Goal: Transaction & Acquisition: Purchase product/service

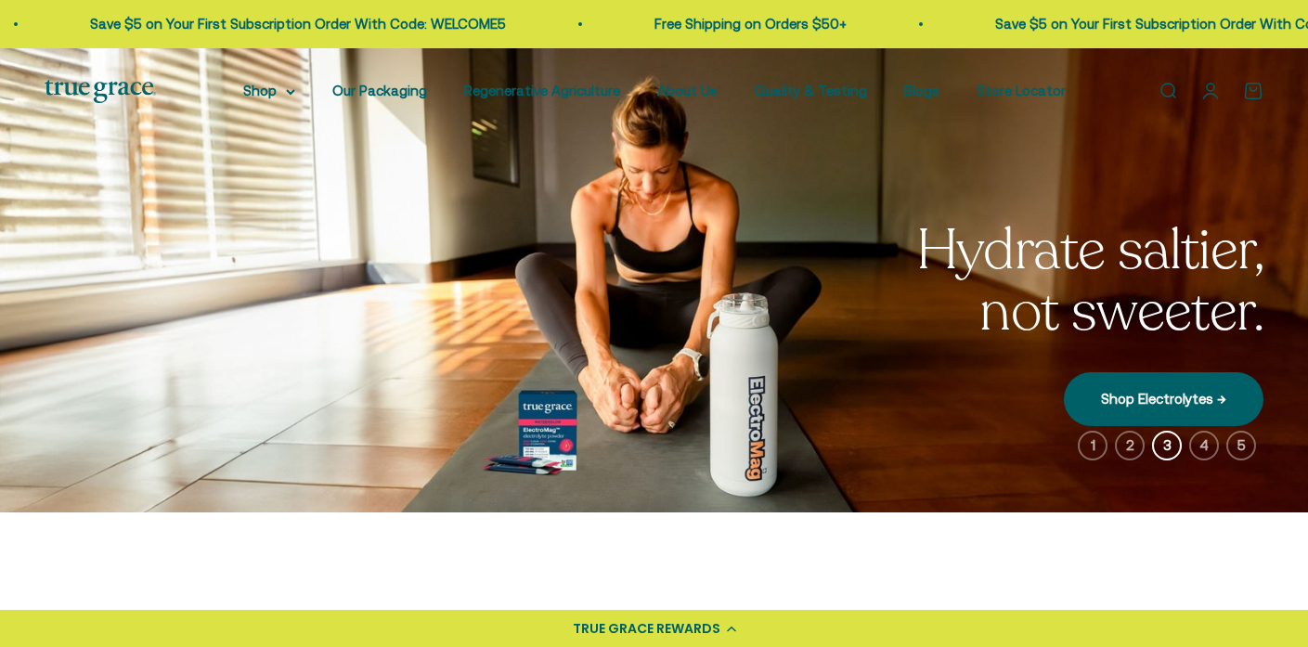
click at [1208, 97] on link "Open account page" at bounding box center [1210, 91] width 20 height 20
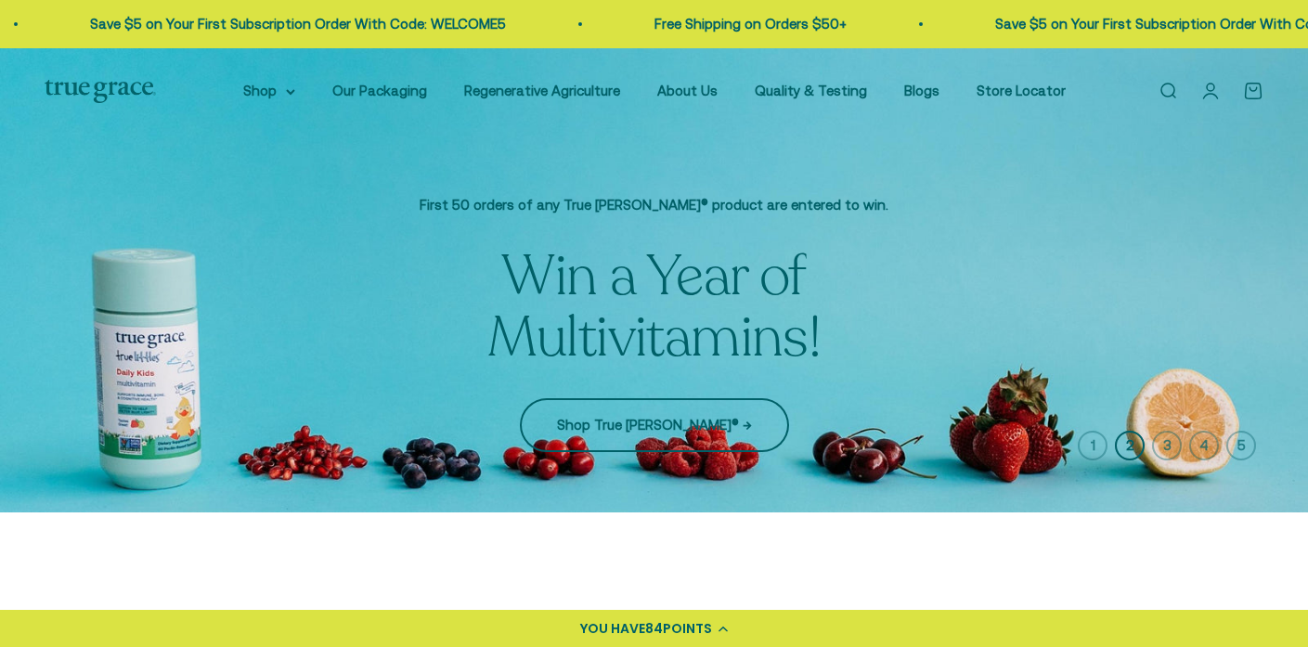
click at [691, 418] on link "Shop True Littles® →" at bounding box center [654, 425] width 269 height 54
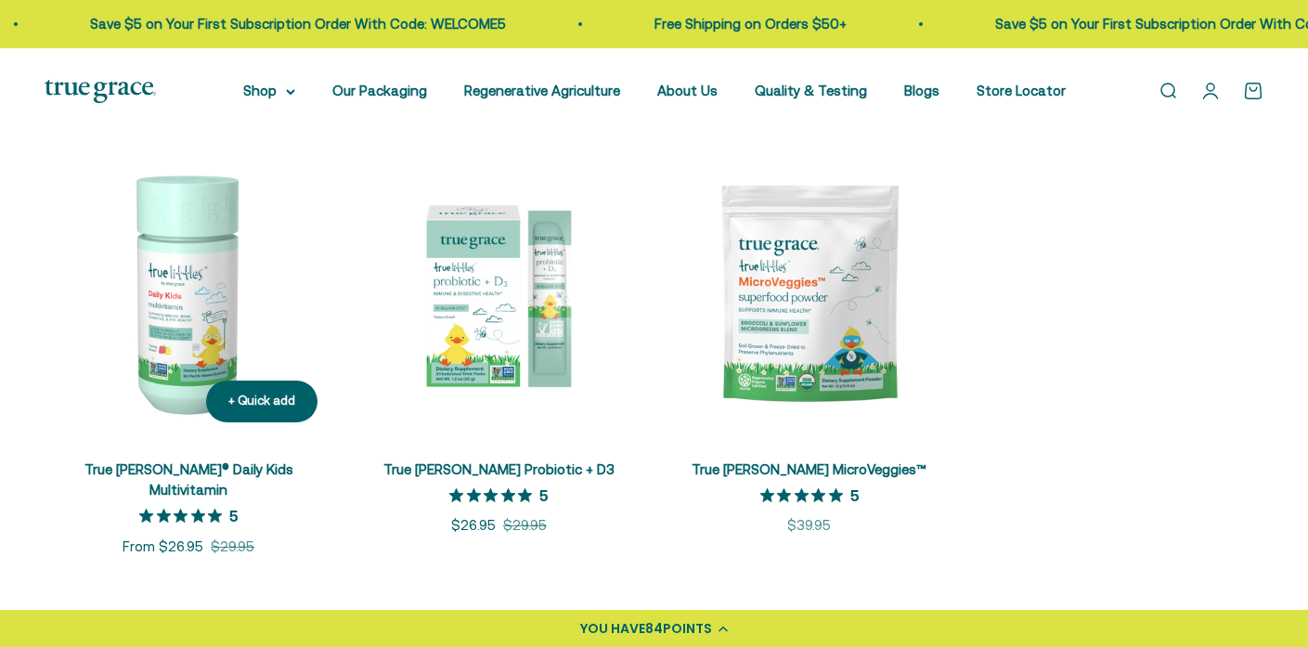
scroll to position [398, 0]
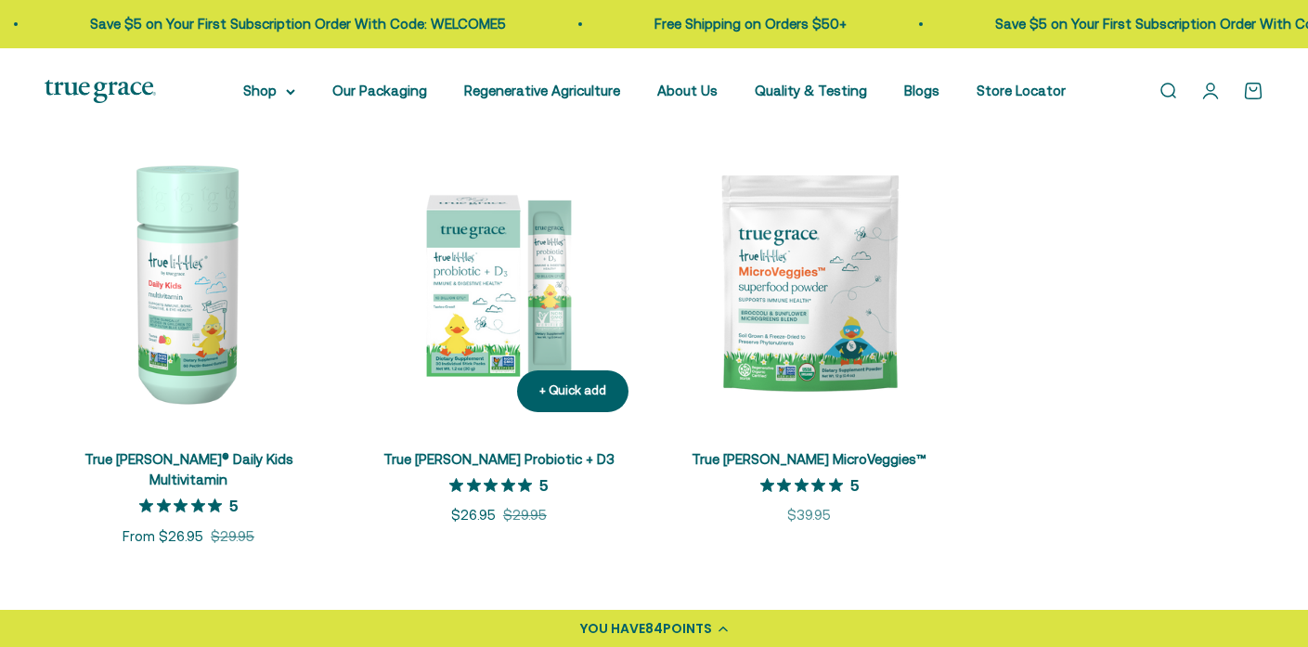
click at [498, 321] on img at bounding box center [498, 283] width 288 height 288
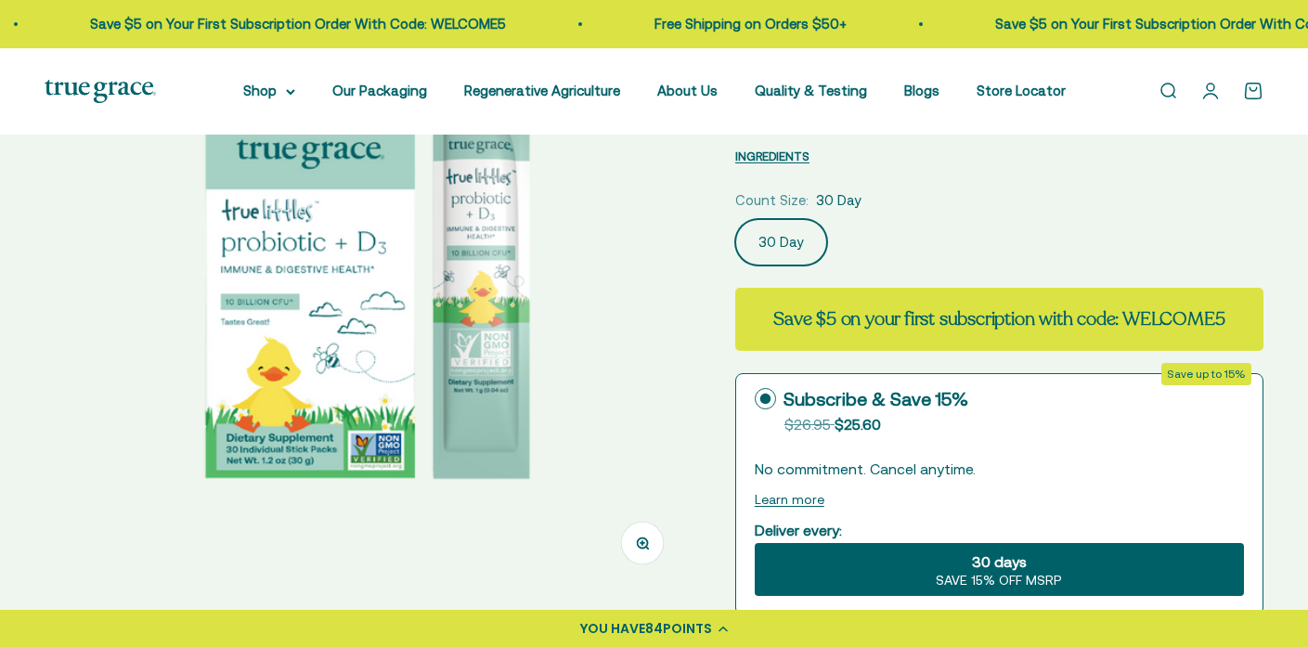
scroll to position [227, 0]
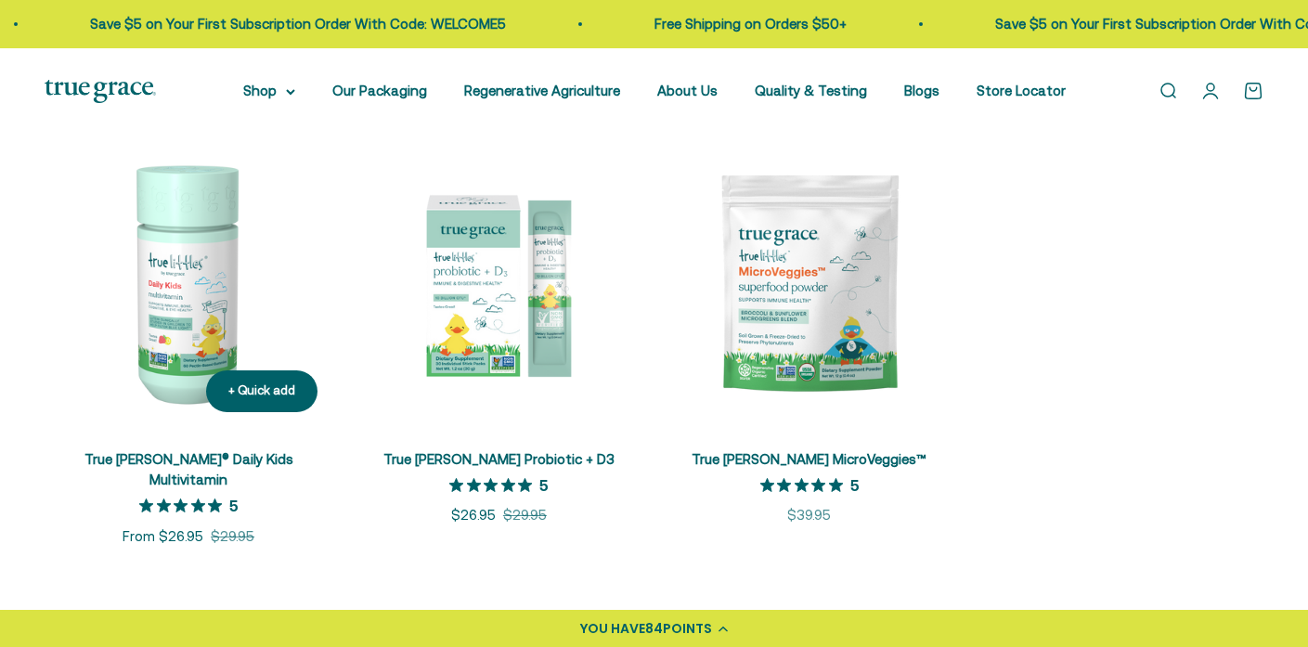
click at [198, 327] on img at bounding box center [189, 283] width 288 height 288
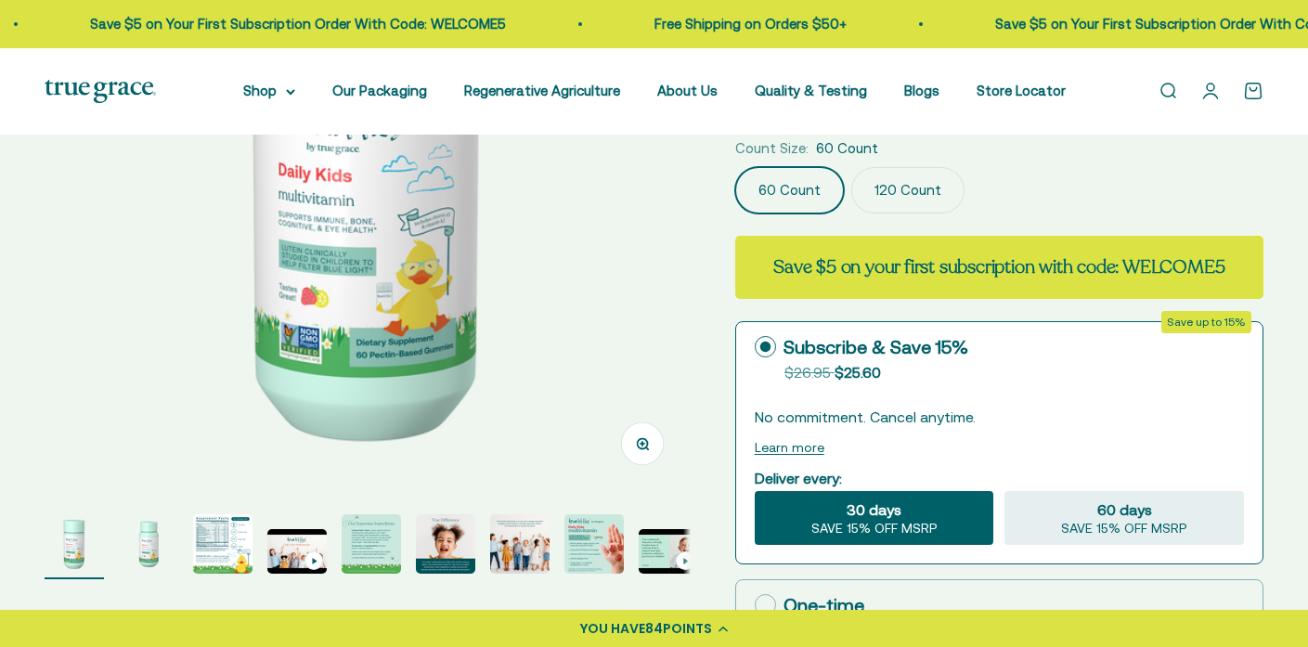
scroll to position [548, 0]
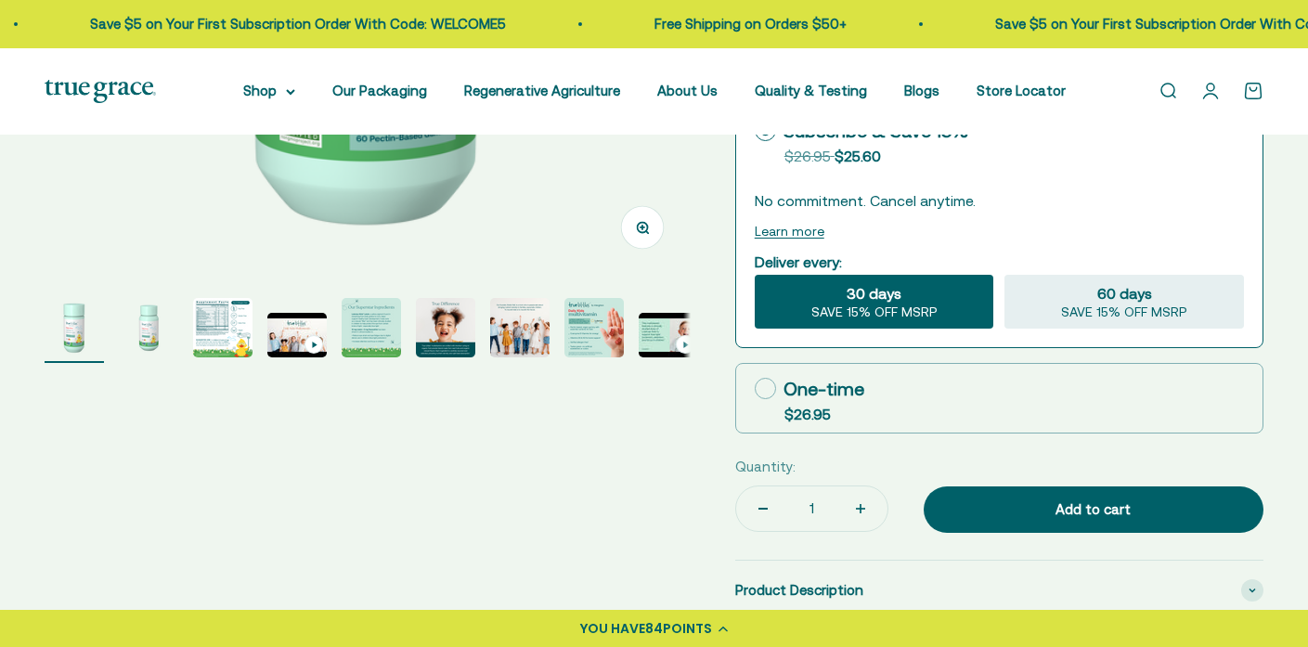
click at [146, 336] on img "Go to item 2" at bounding box center [148, 327] width 59 height 59
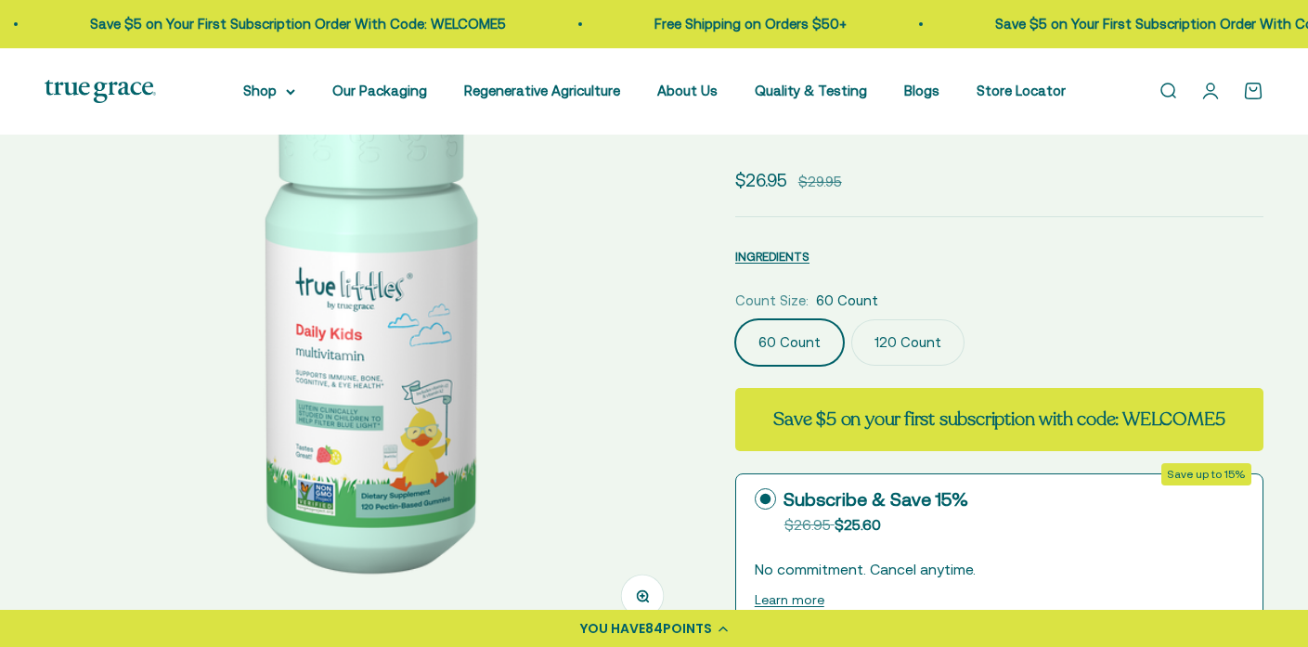
scroll to position [180, 0]
click at [639, 380] on img at bounding box center [368, 322] width 646 height 646
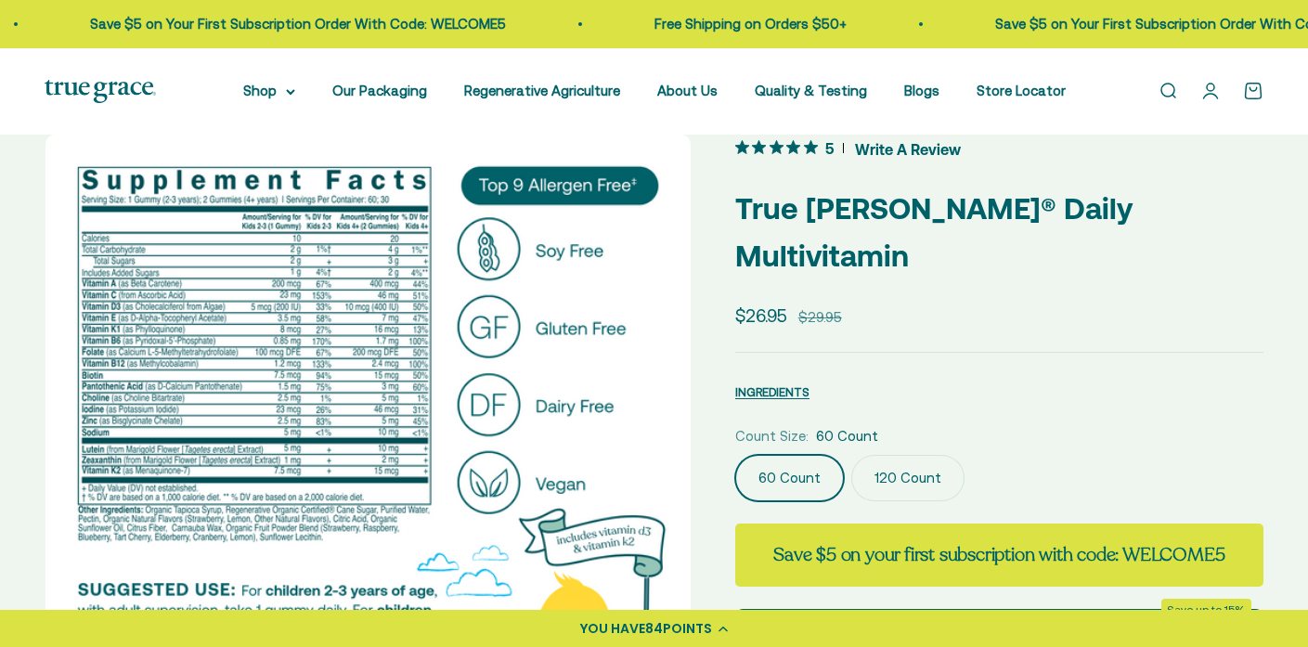
scroll to position [66, 0]
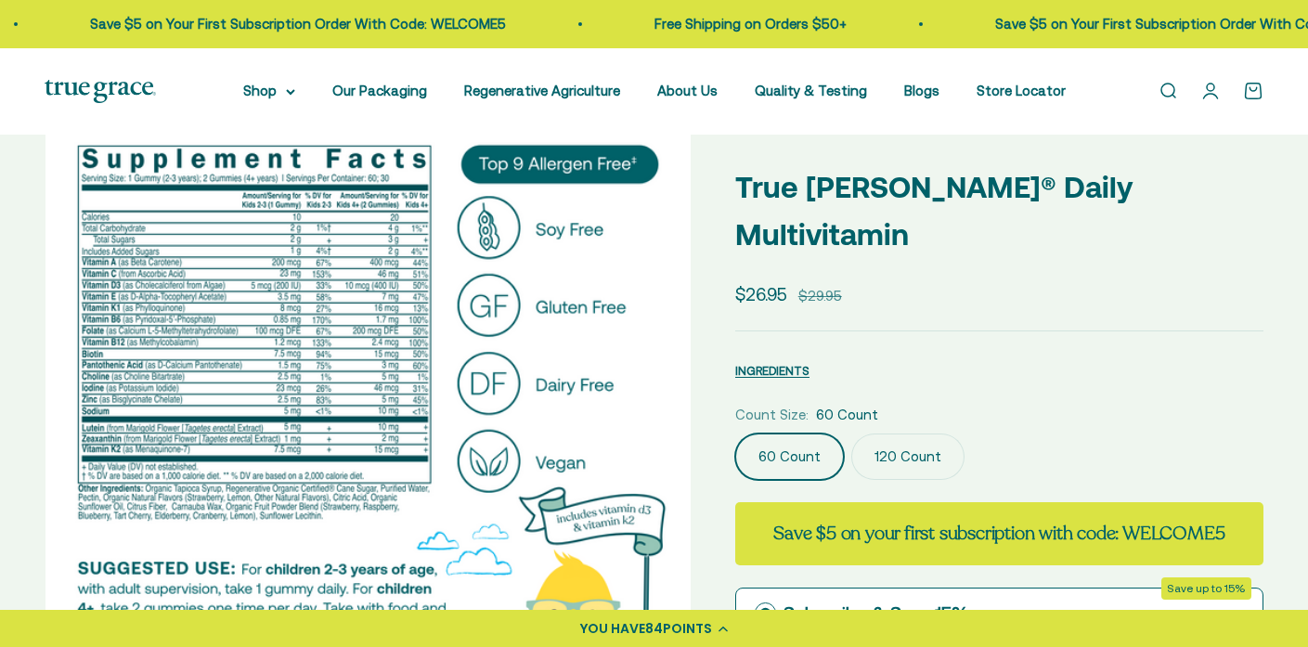
click at [647, 390] on img at bounding box center [368, 436] width 646 height 646
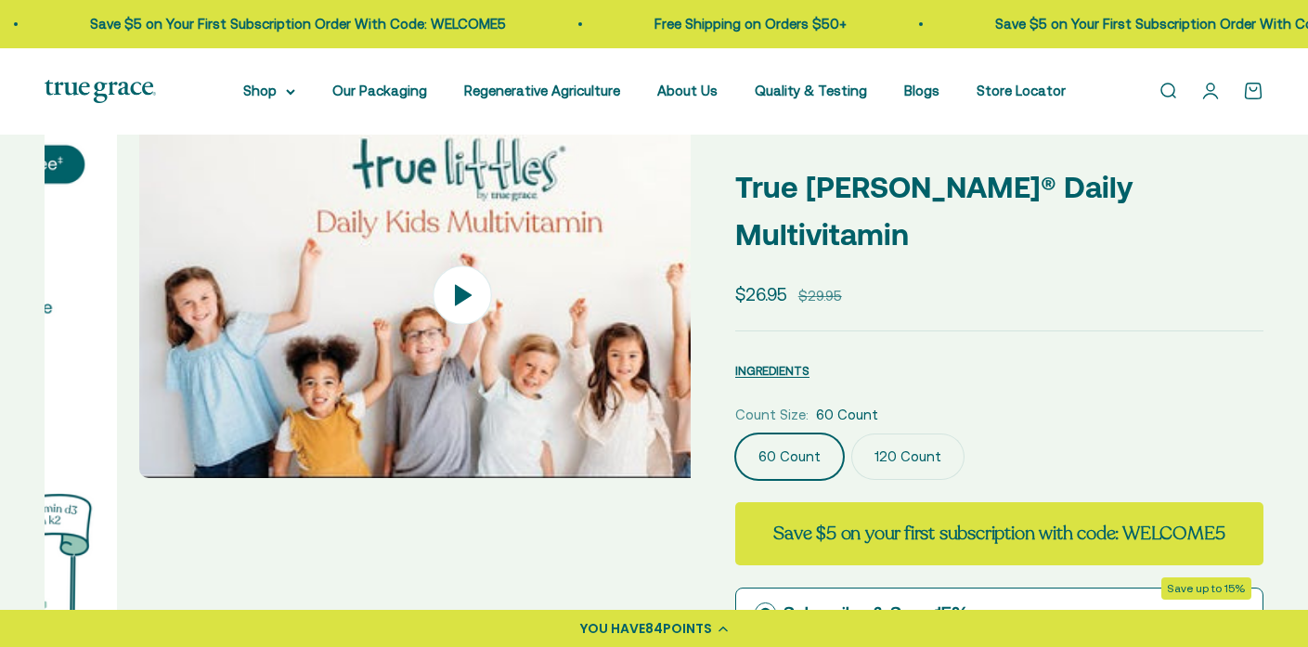
scroll to position [0, 2004]
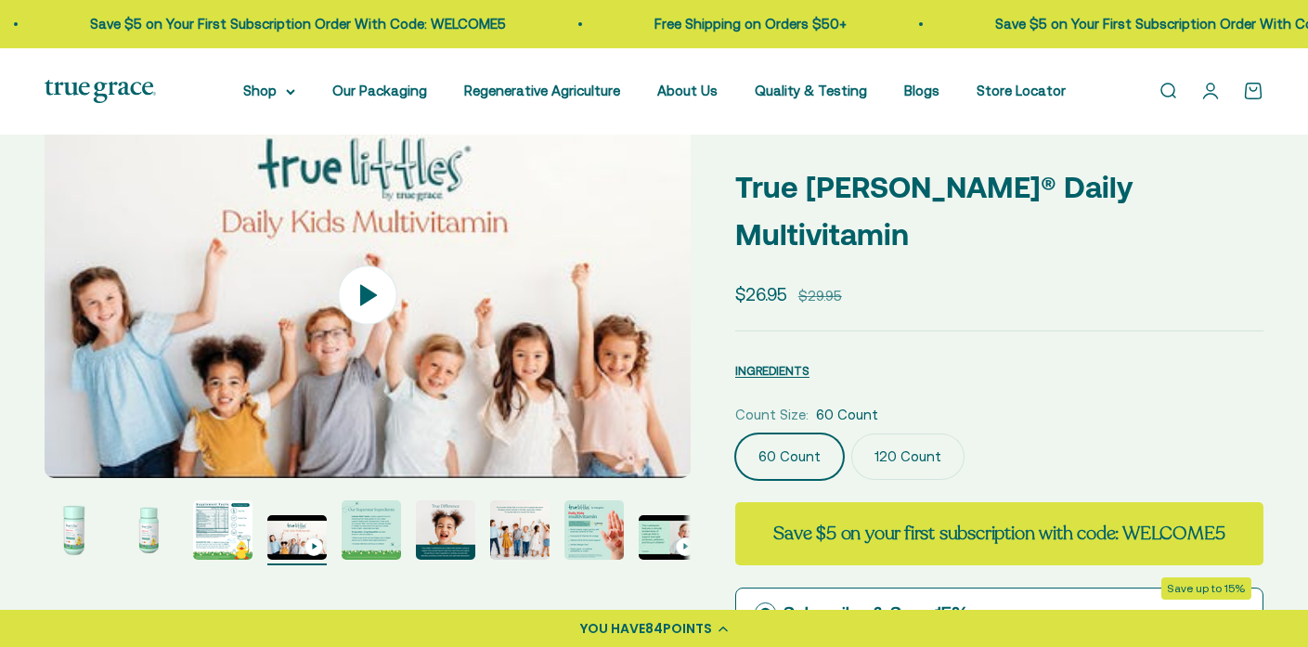
click at [646, 389] on img at bounding box center [368, 295] width 646 height 365
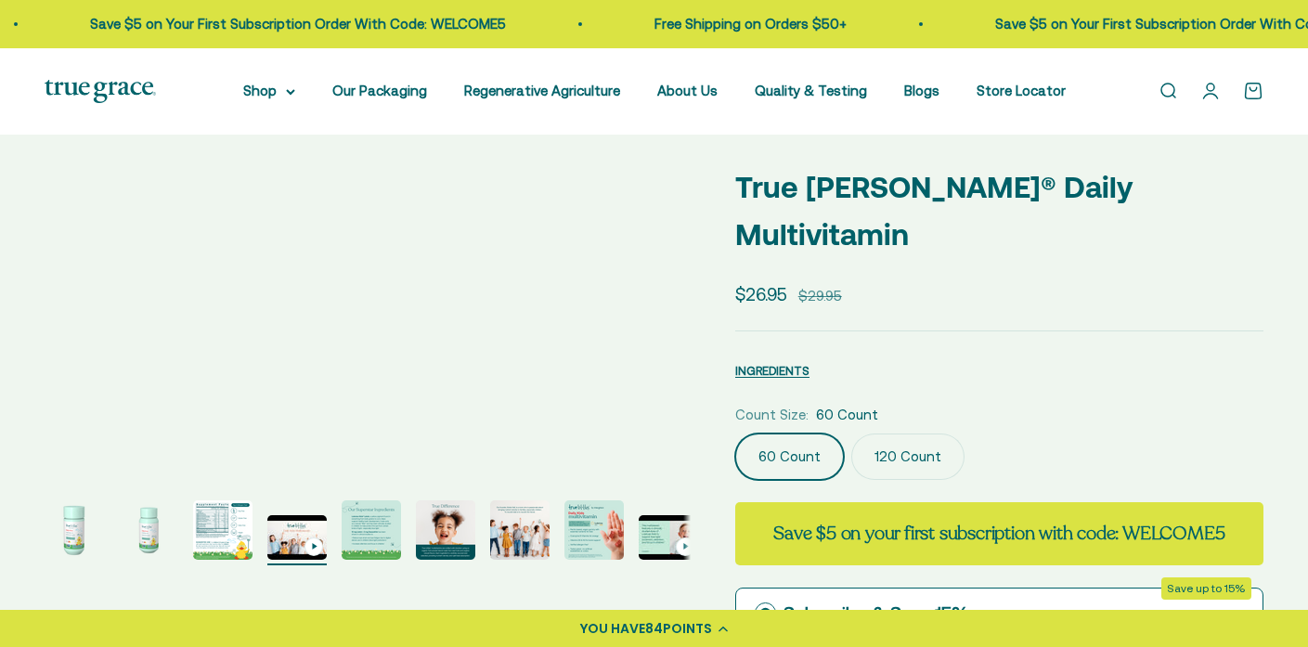
click at [378, 544] on img "Go to item 5" at bounding box center [371, 529] width 59 height 59
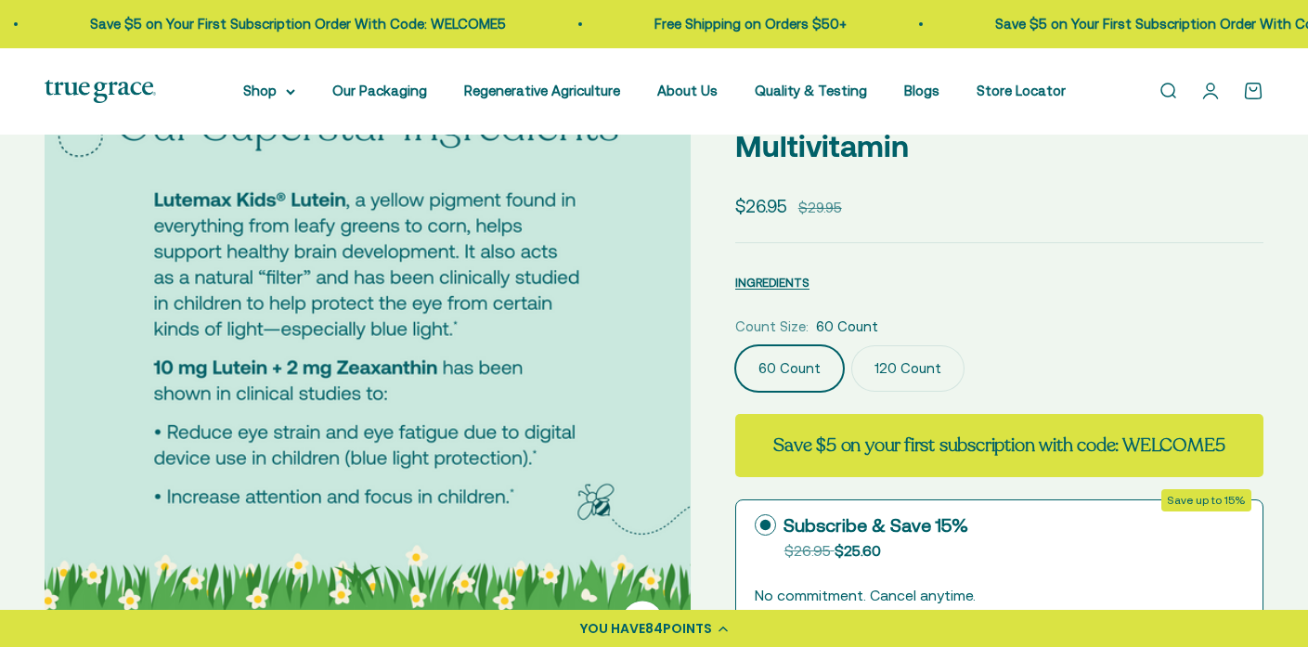
scroll to position [155, 0]
click at [388, 452] on img at bounding box center [368, 347] width 646 height 646
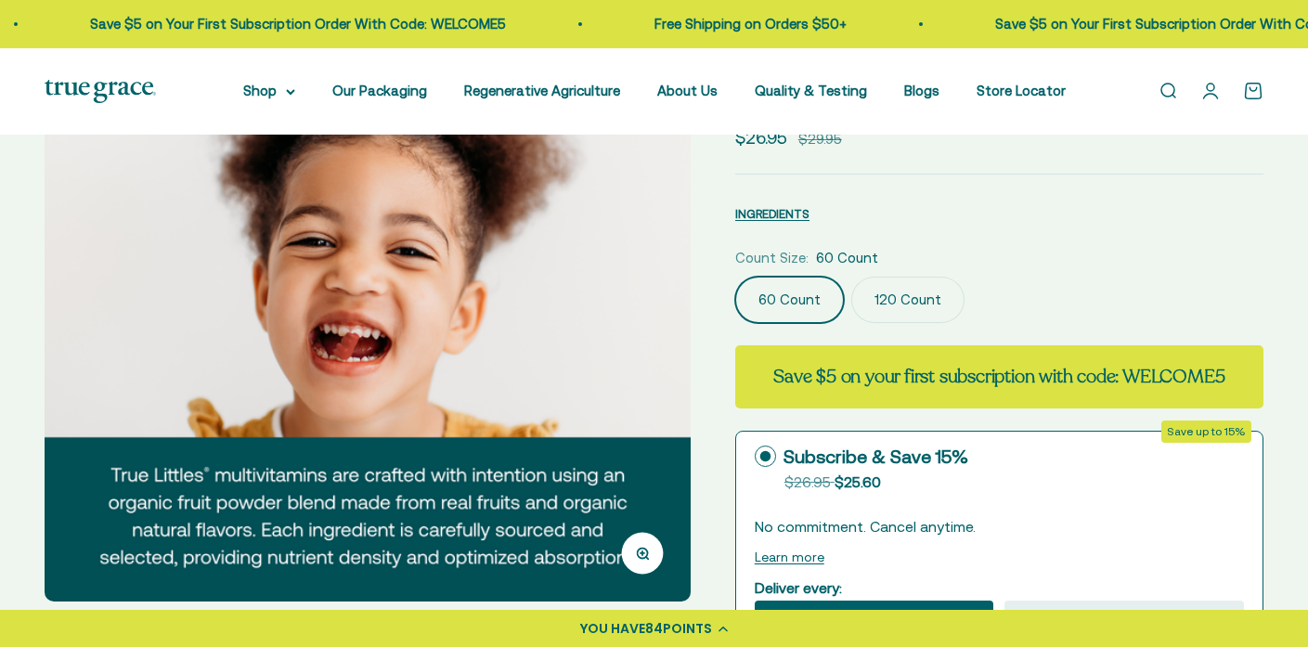
scroll to position [223, 0]
click at [608, 462] on img at bounding box center [368, 279] width 646 height 646
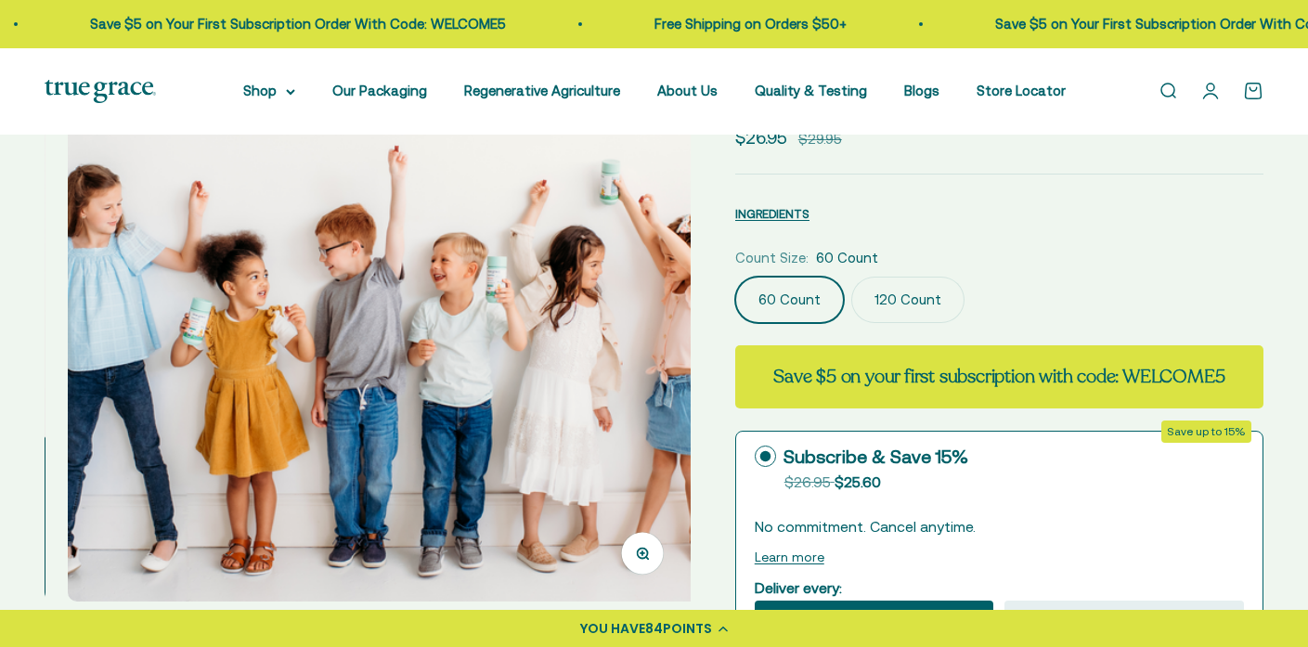
scroll to position [0, 4007]
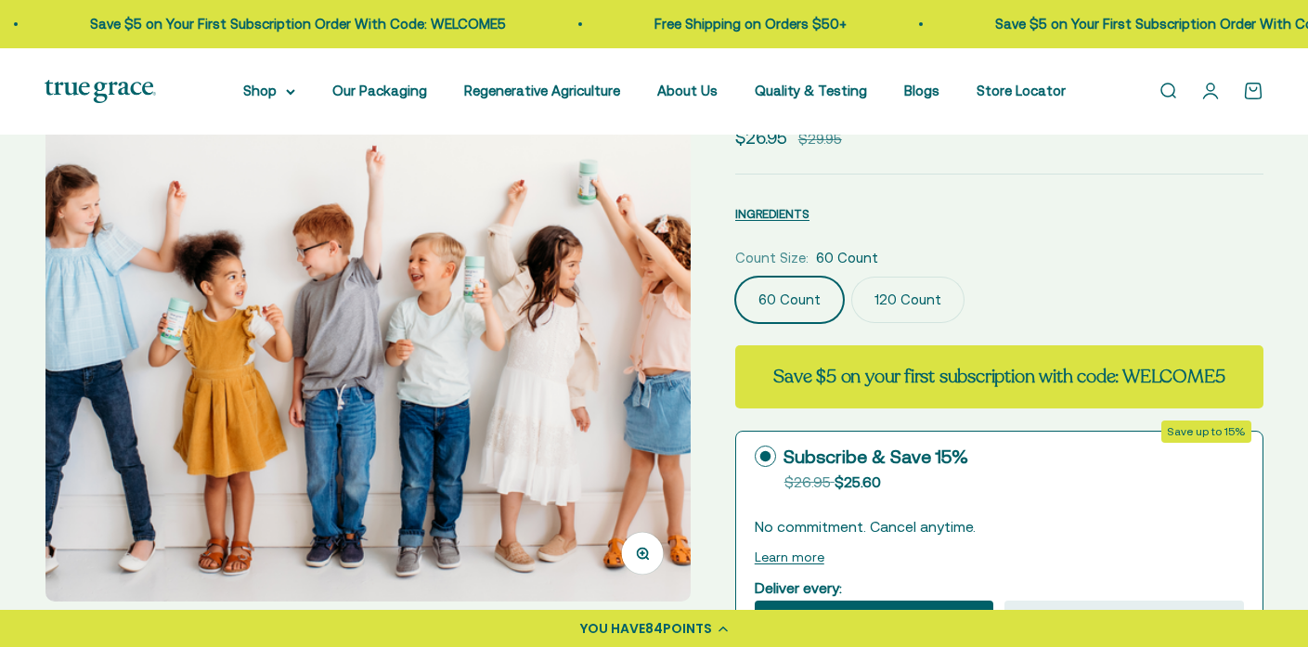
click at [606, 465] on img at bounding box center [368, 279] width 646 height 646
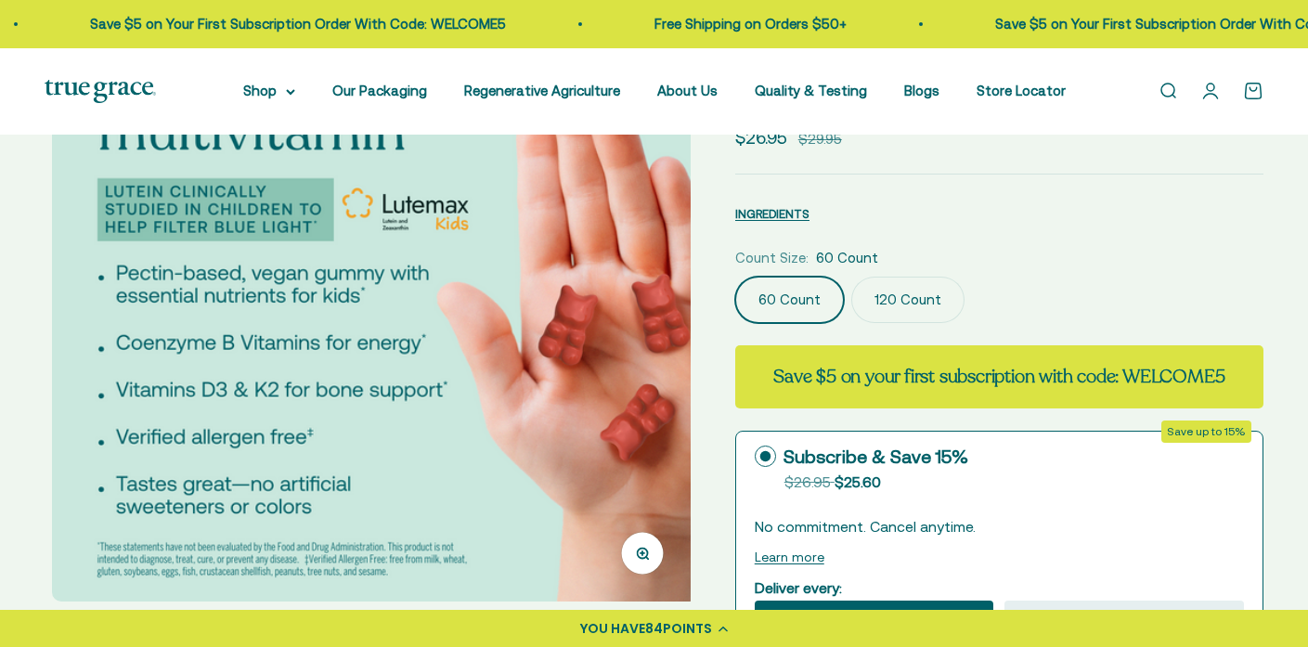
scroll to position [0, 4675]
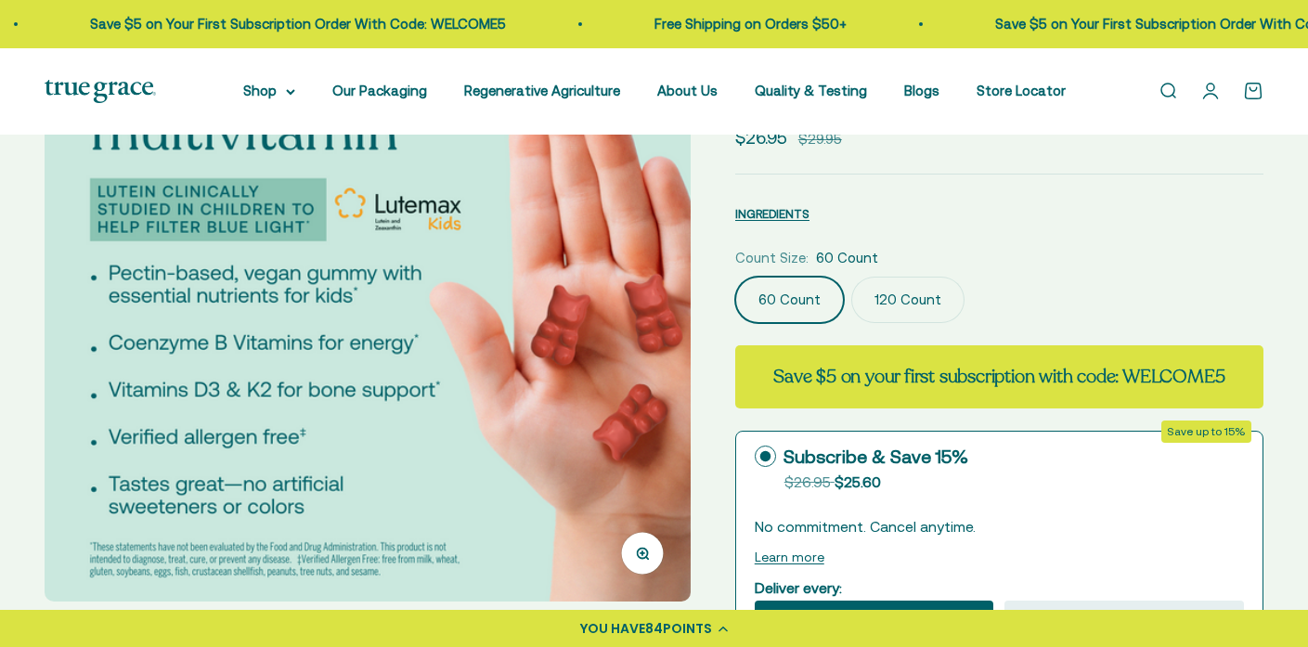
click at [602, 466] on img at bounding box center [368, 279] width 646 height 646
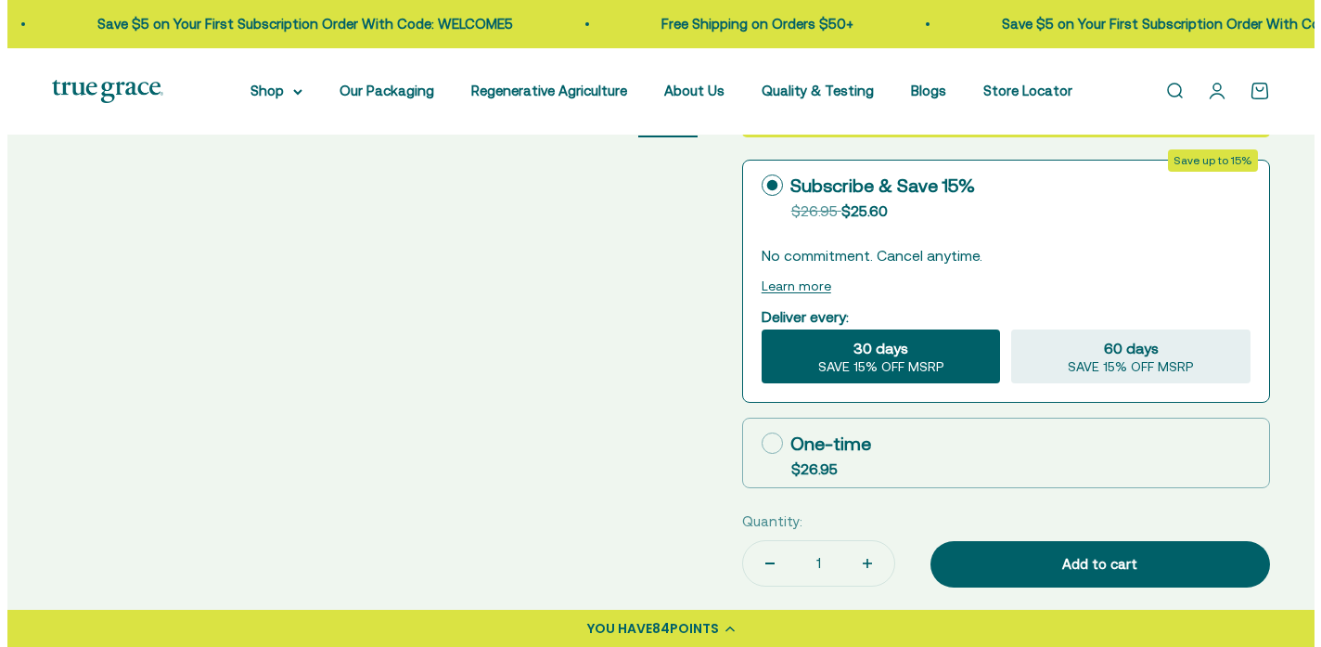
scroll to position [508, 0]
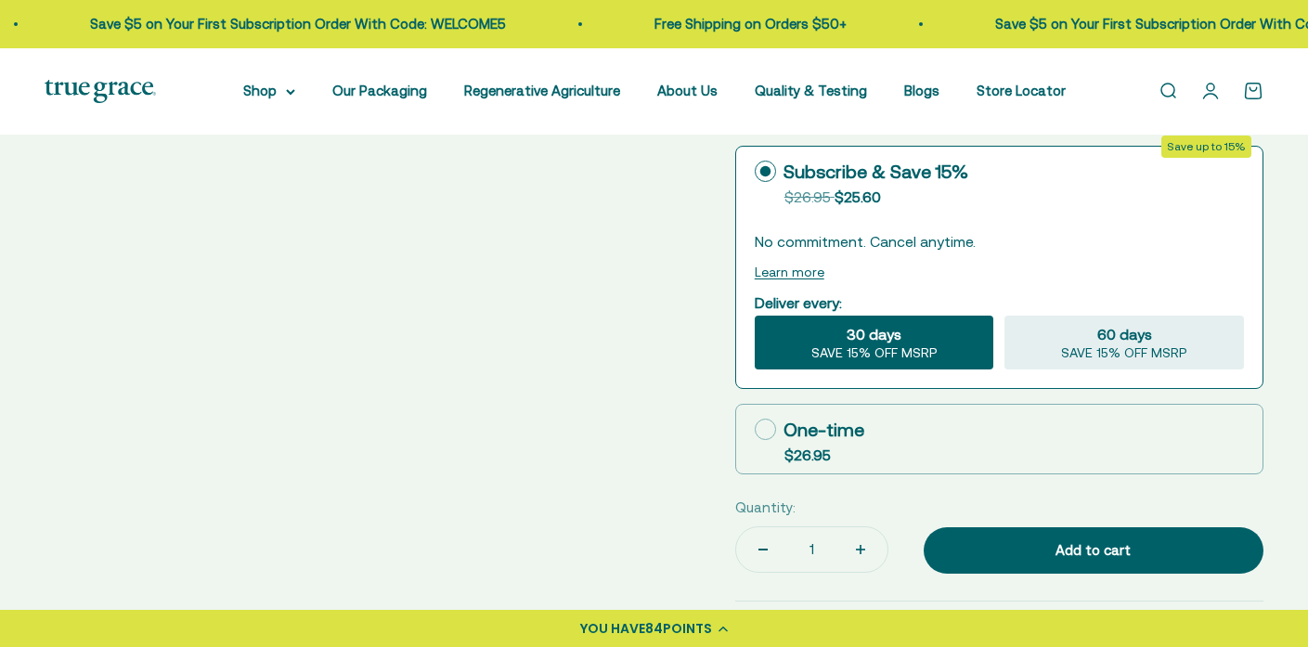
click at [754, 419] on icon at bounding box center [764, 429] width 21 height 21
click at [754, 429] on input "One-time $26.95" at bounding box center [754, 429] width 1 height 1
radio input "true"
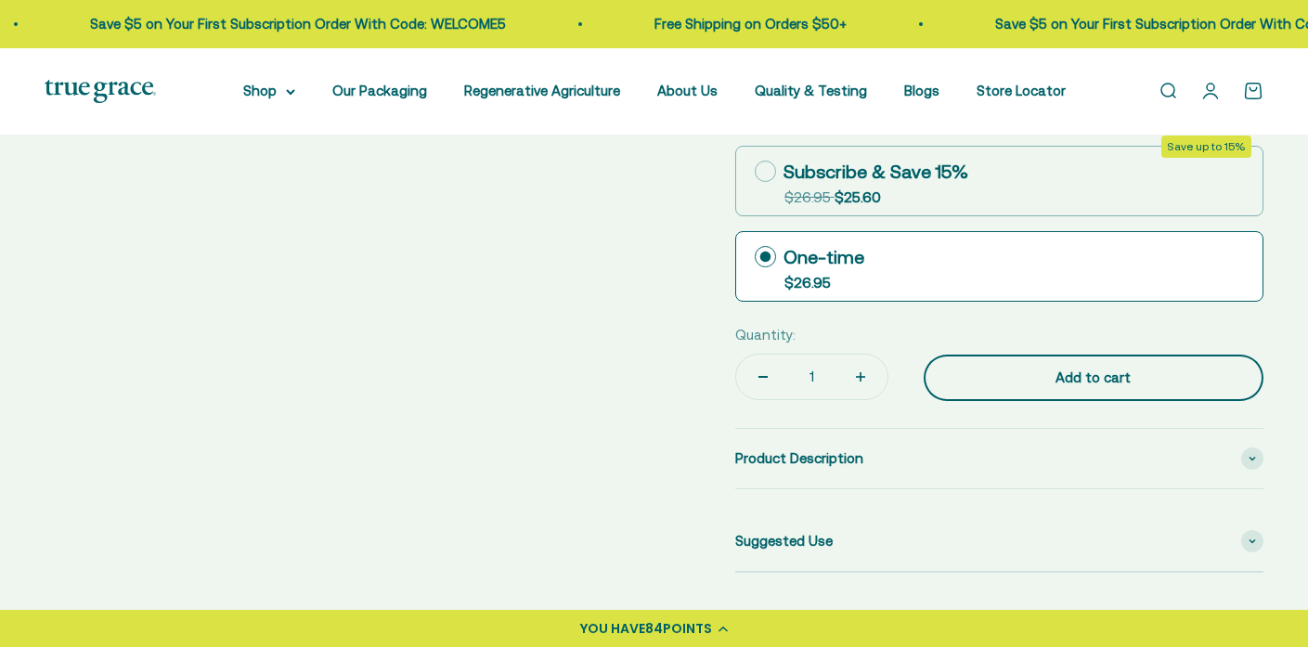
click at [1082, 367] on div "Add to cart" at bounding box center [1092, 378] width 265 height 22
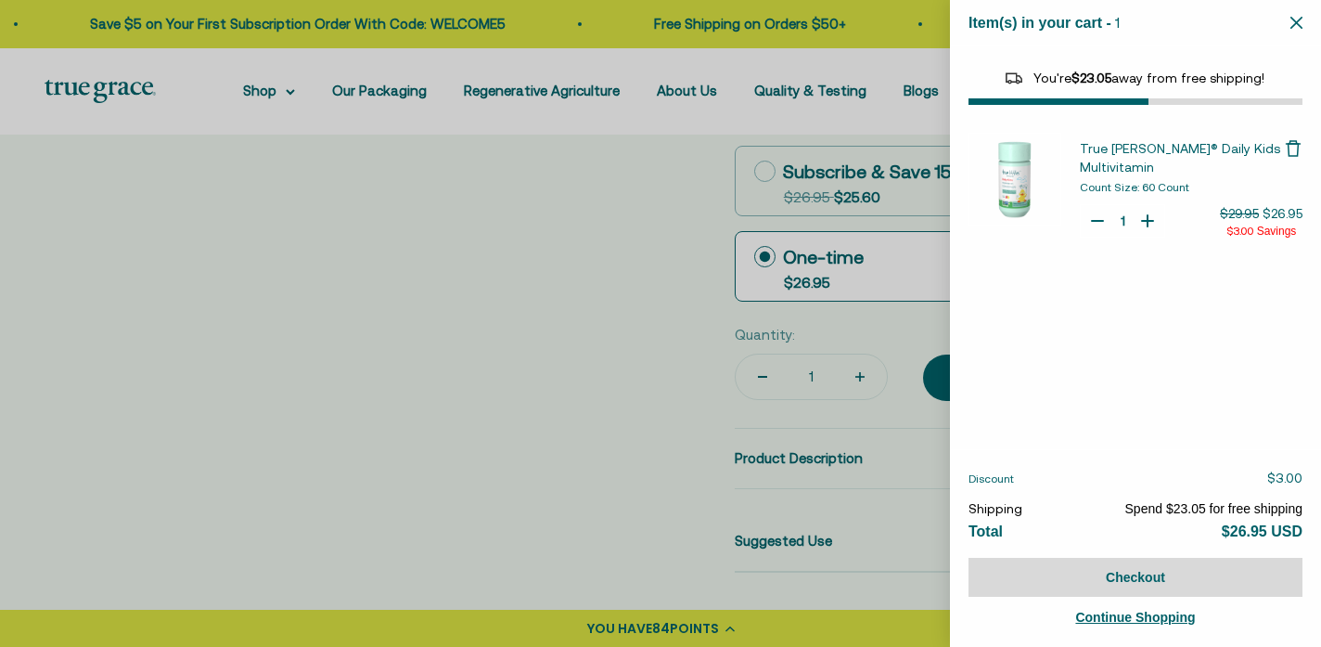
select select "46081230438614"
select select "46081071972566"
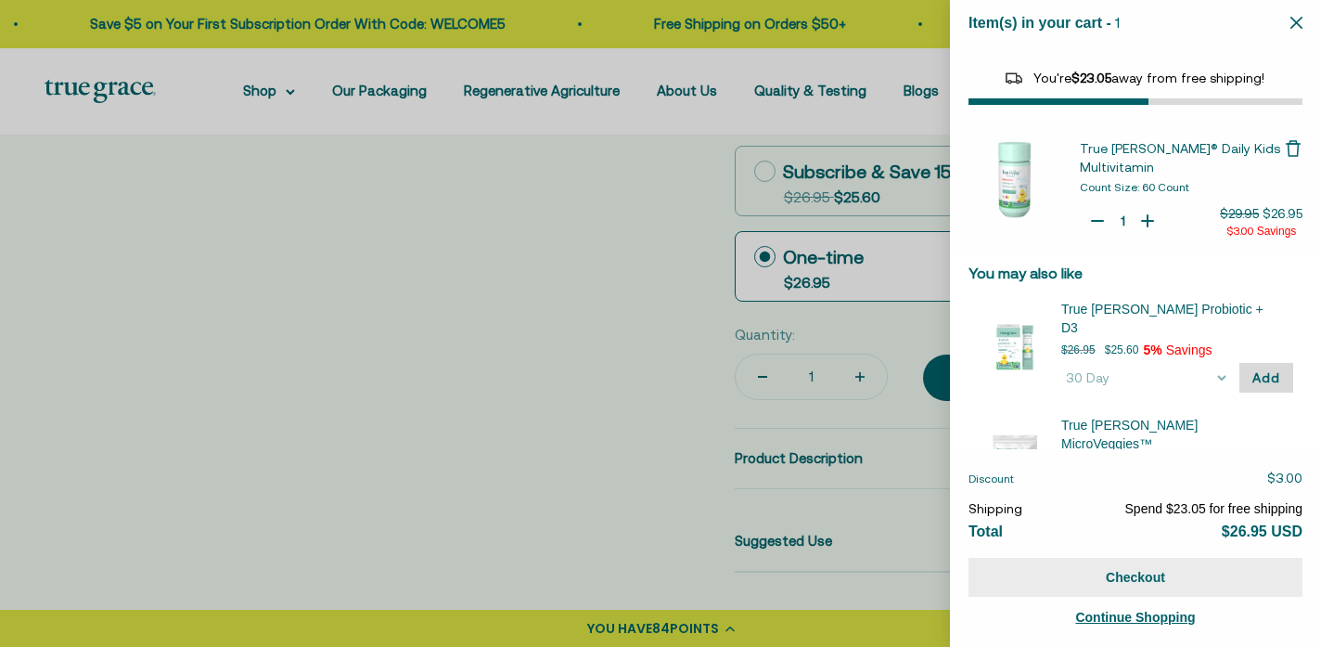
click at [1134, 577] on button "Checkout" at bounding box center [1136, 577] width 334 height 39
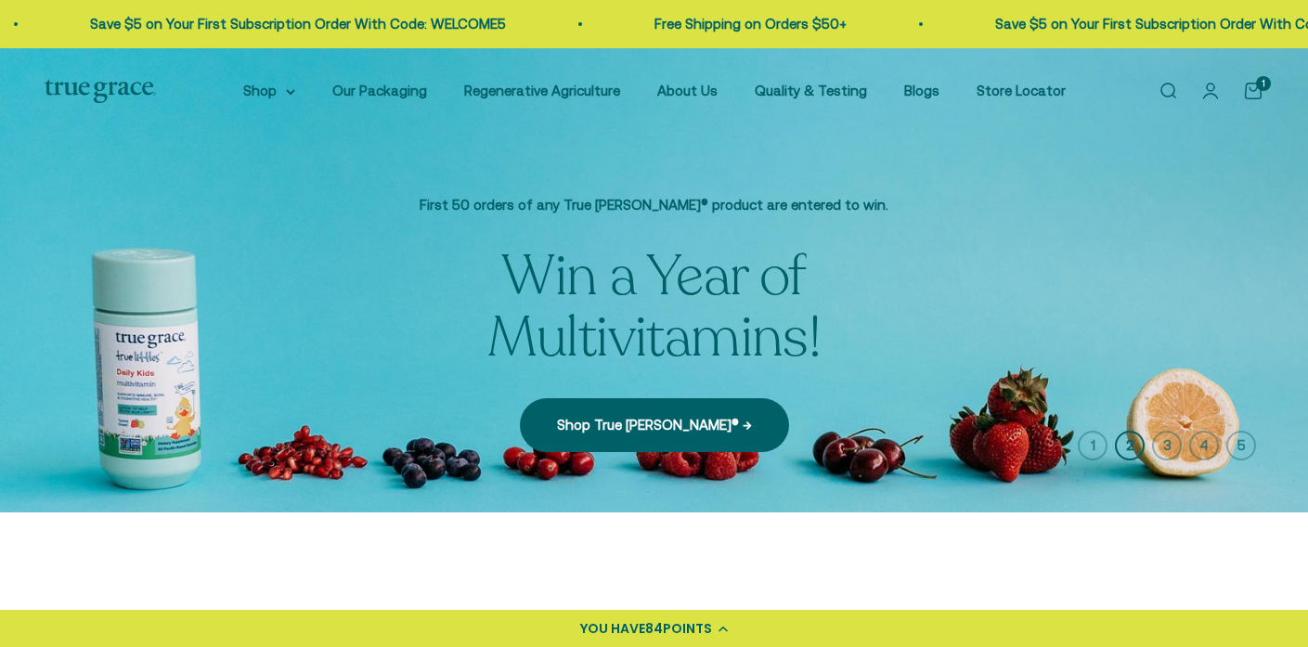
click at [653, 631] on span "84" at bounding box center [654, 628] width 18 height 19
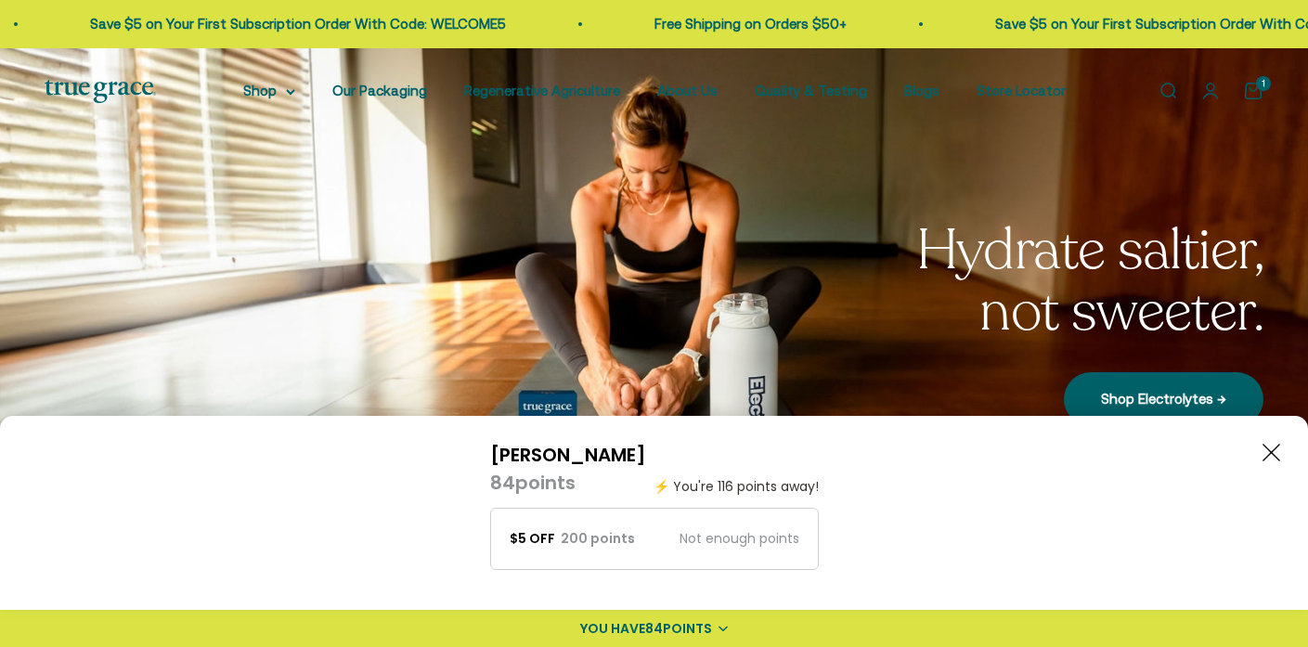
click at [599, 542] on div "200 points" at bounding box center [598, 538] width 74 height 19
click at [1264, 453] on icon "Close button" at bounding box center [1271, 453] width 18 height 18
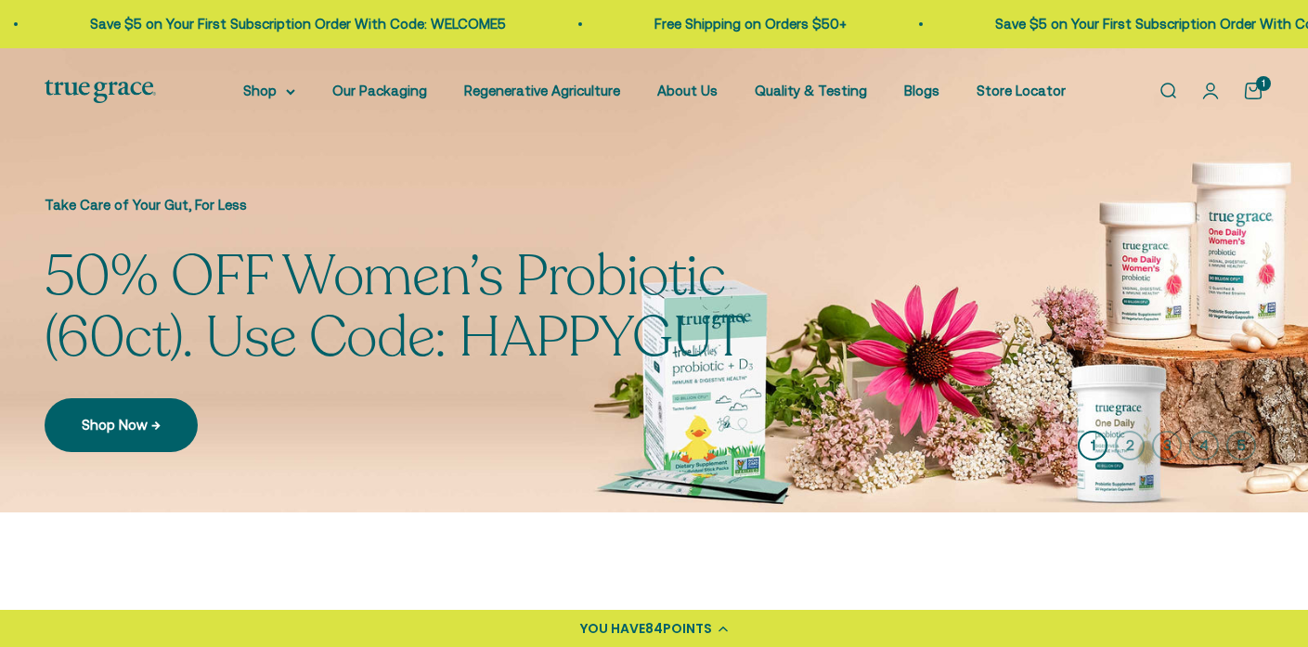
click at [1256, 86] on cart-count "1" at bounding box center [1263, 83] width 15 height 15
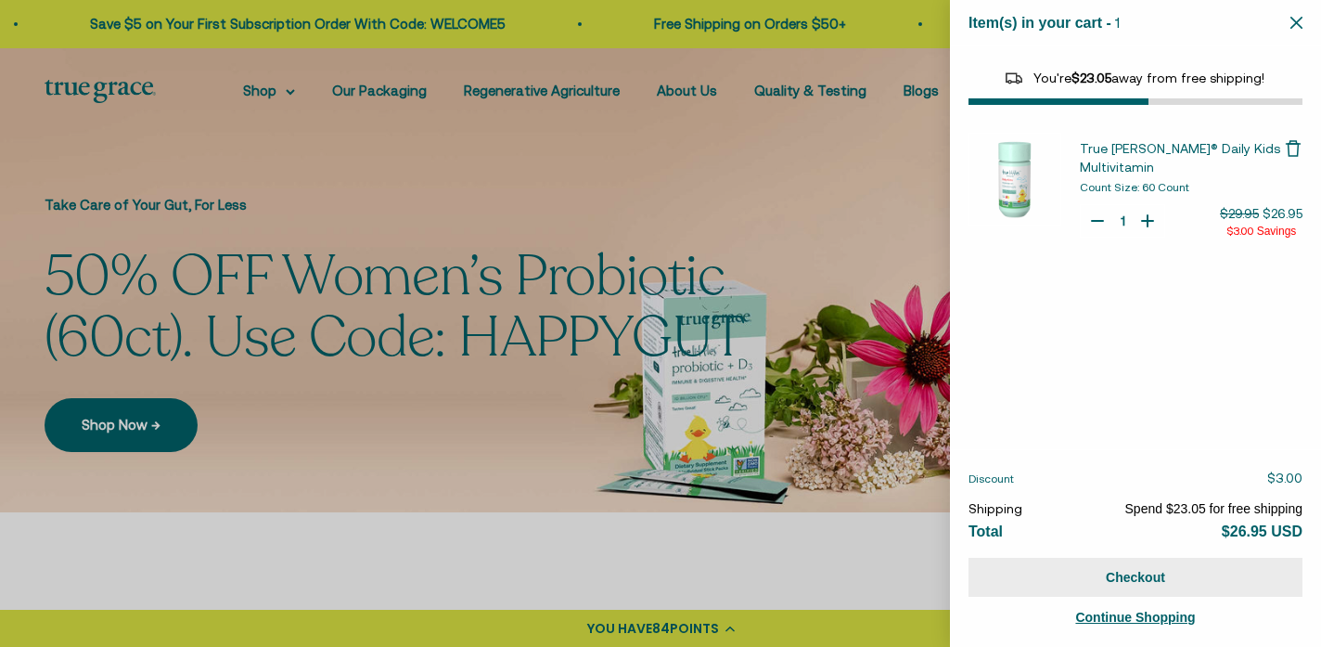
select select "46081230438614"
select select "46081071972566"
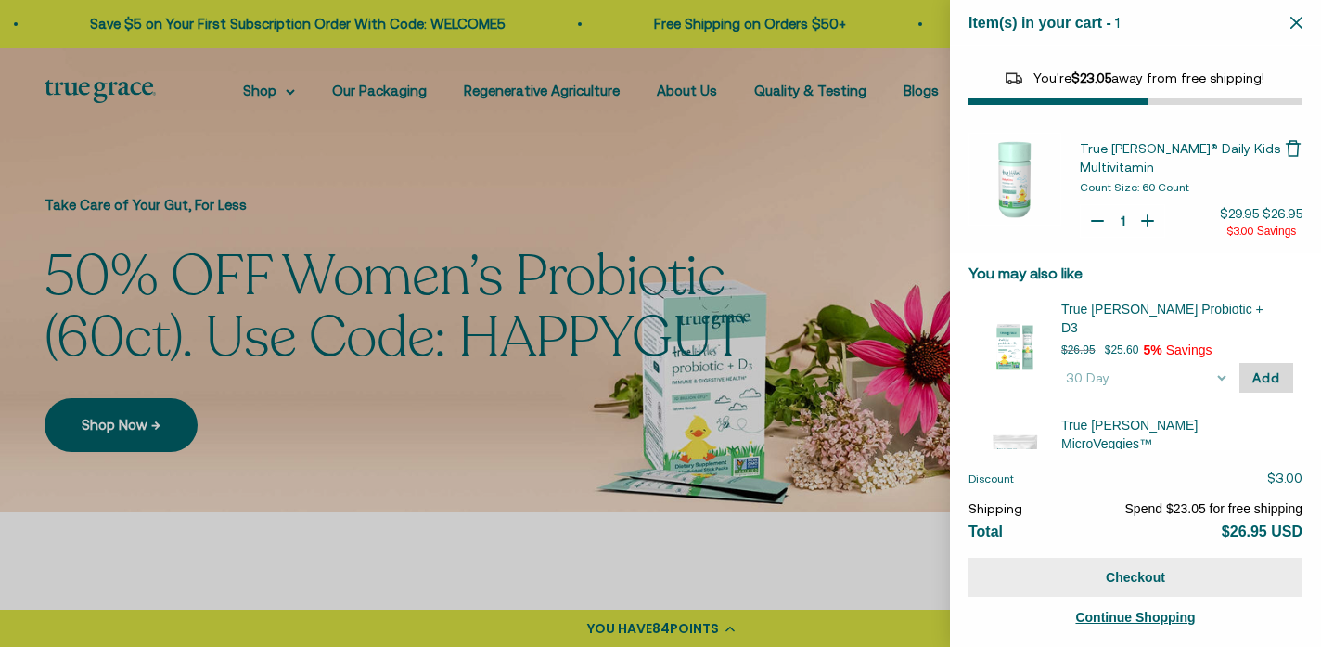
click at [1138, 567] on button "Checkout" at bounding box center [1136, 577] width 334 height 39
click at [1132, 580] on button "Checkout" at bounding box center [1136, 577] width 334 height 39
